Goal: Information Seeking & Learning: Learn about a topic

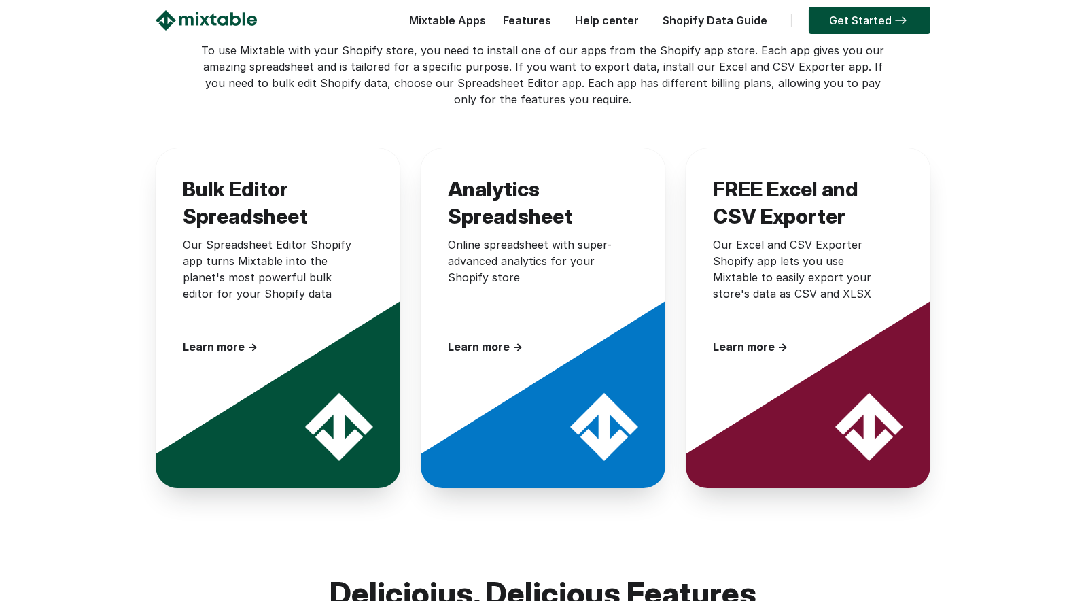
scroll to position [340, 0]
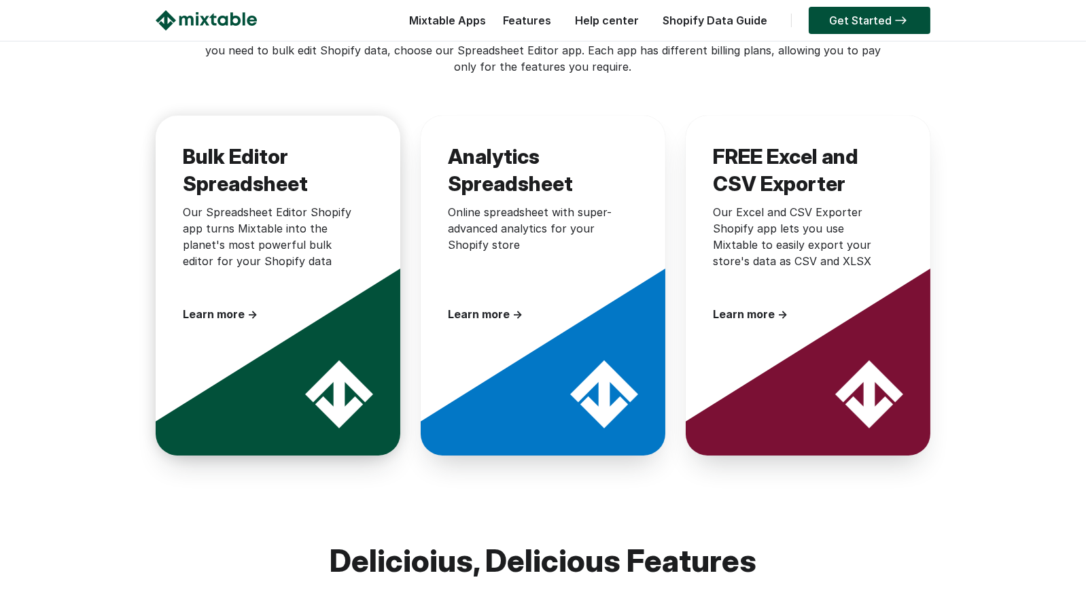
click at [279, 217] on div "Our Spreadsheet Editor Shopify app turns Mixtable into the planet's most powerf…" at bounding box center [271, 248] width 177 height 88
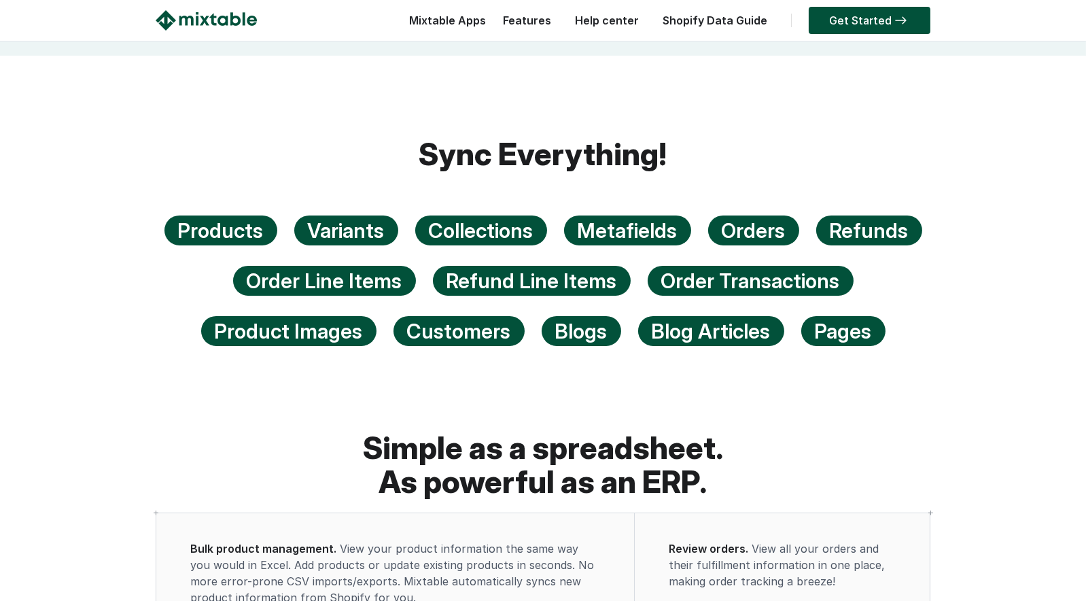
scroll to position [884, 0]
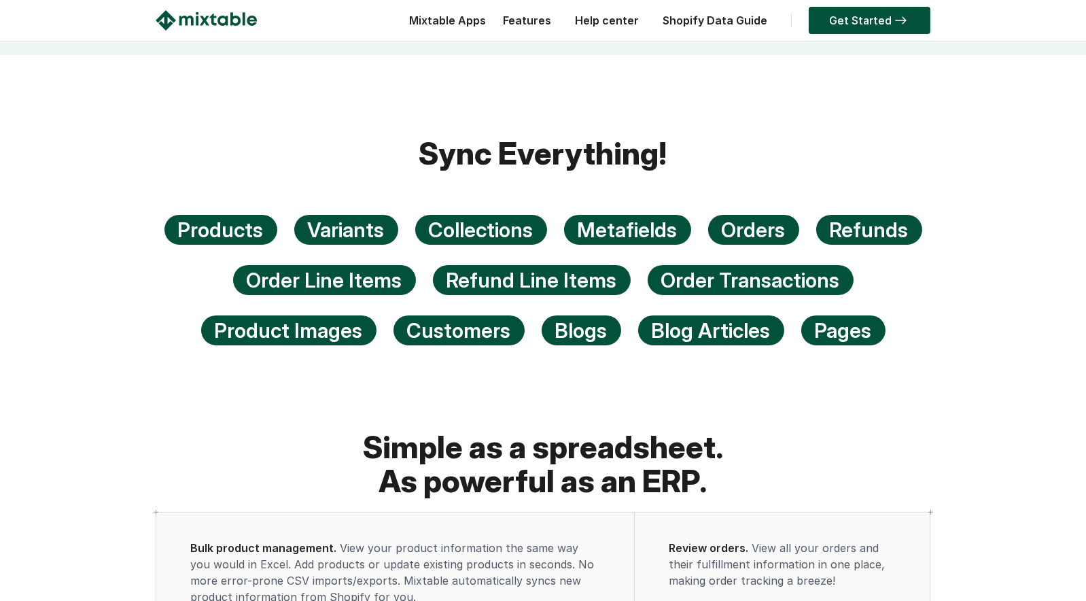
click at [591, 327] on div "Blogs" at bounding box center [582, 330] width 80 height 30
click at [558, 325] on div "Blogs" at bounding box center [582, 330] width 80 height 30
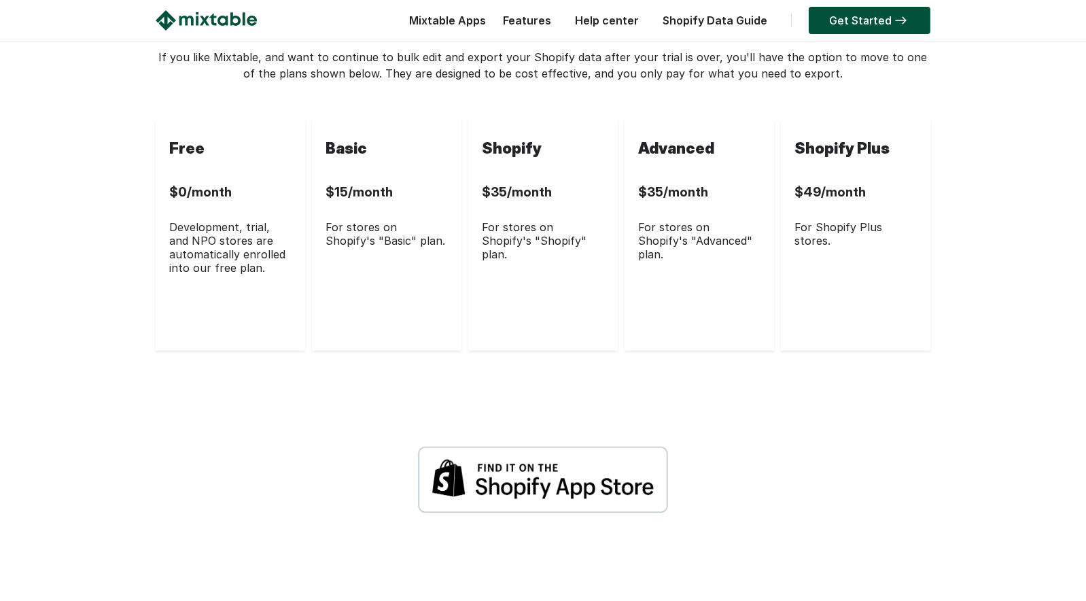
scroll to position [3875, 0]
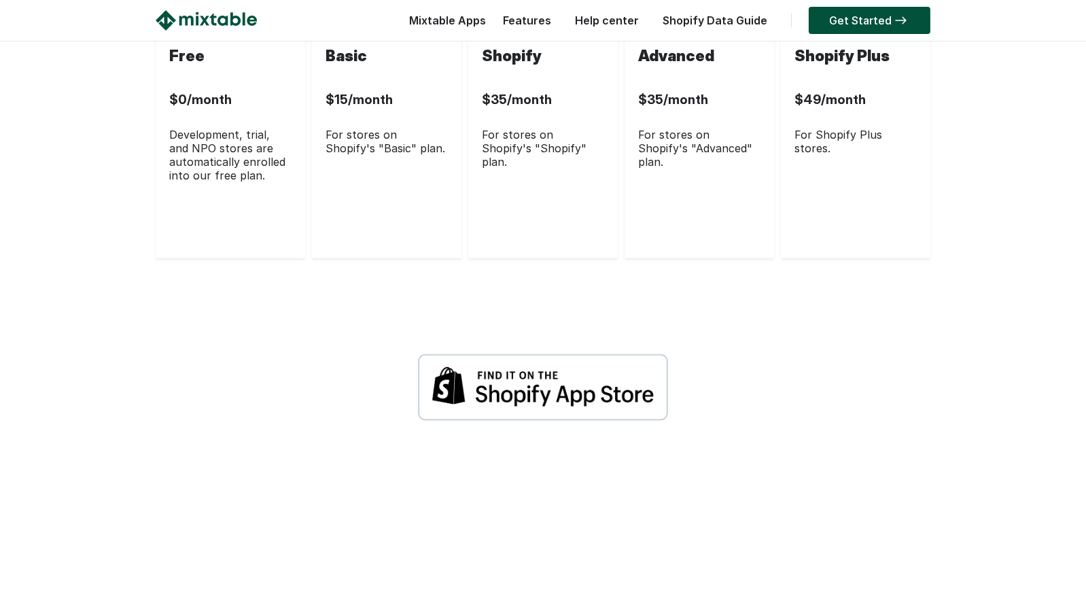
drag, startPoint x: 278, startPoint y: 256, endPoint x: 139, endPoint y: 205, distance: 147.8
click at [280, 182] on div "Development, trial, and NPO stores are automatically enrolled into our free pla…" at bounding box center [230, 155] width 122 height 54
drag, startPoint x: 286, startPoint y: 250, endPoint x: 162, endPoint y: 200, distance: 133.9
click at [162, 200] on div "Free $0/month Development, trial, and NPO stores are automatically enrolled int…" at bounding box center [231, 142] width 150 height 231
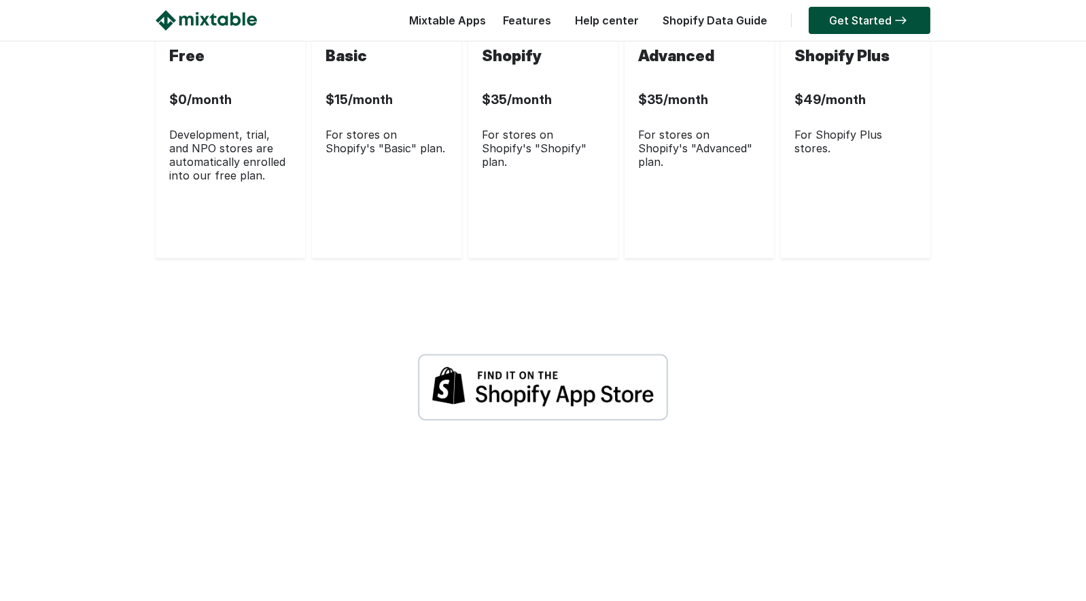
click at [241, 182] on div "Development, trial, and NPO stores are automatically enrolled into our free pla…" at bounding box center [230, 155] width 122 height 54
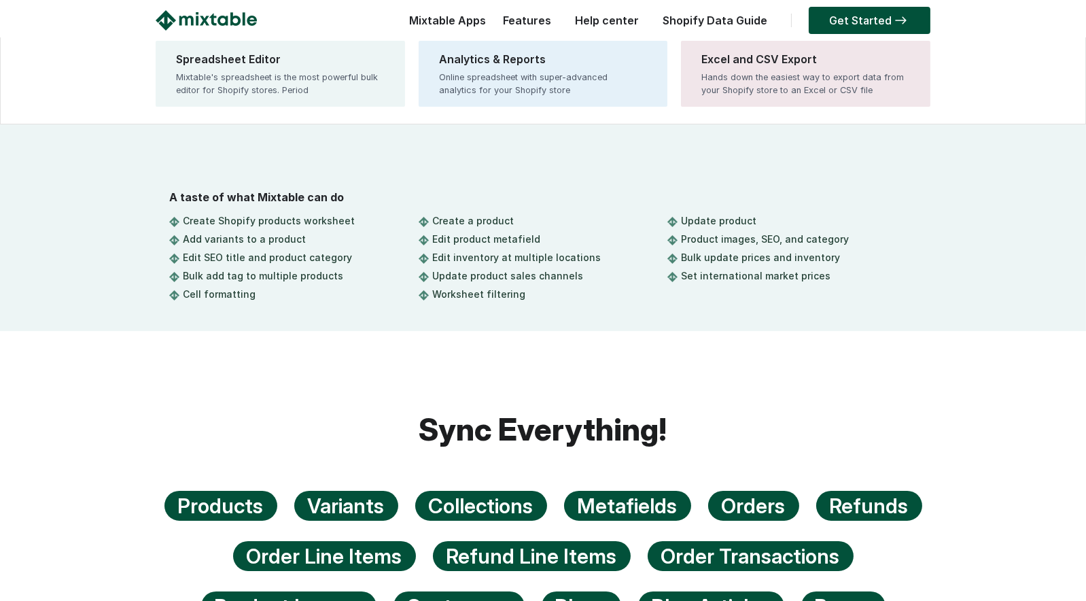
scroll to position [544, 0]
